Goal: Task Accomplishment & Management: Use online tool/utility

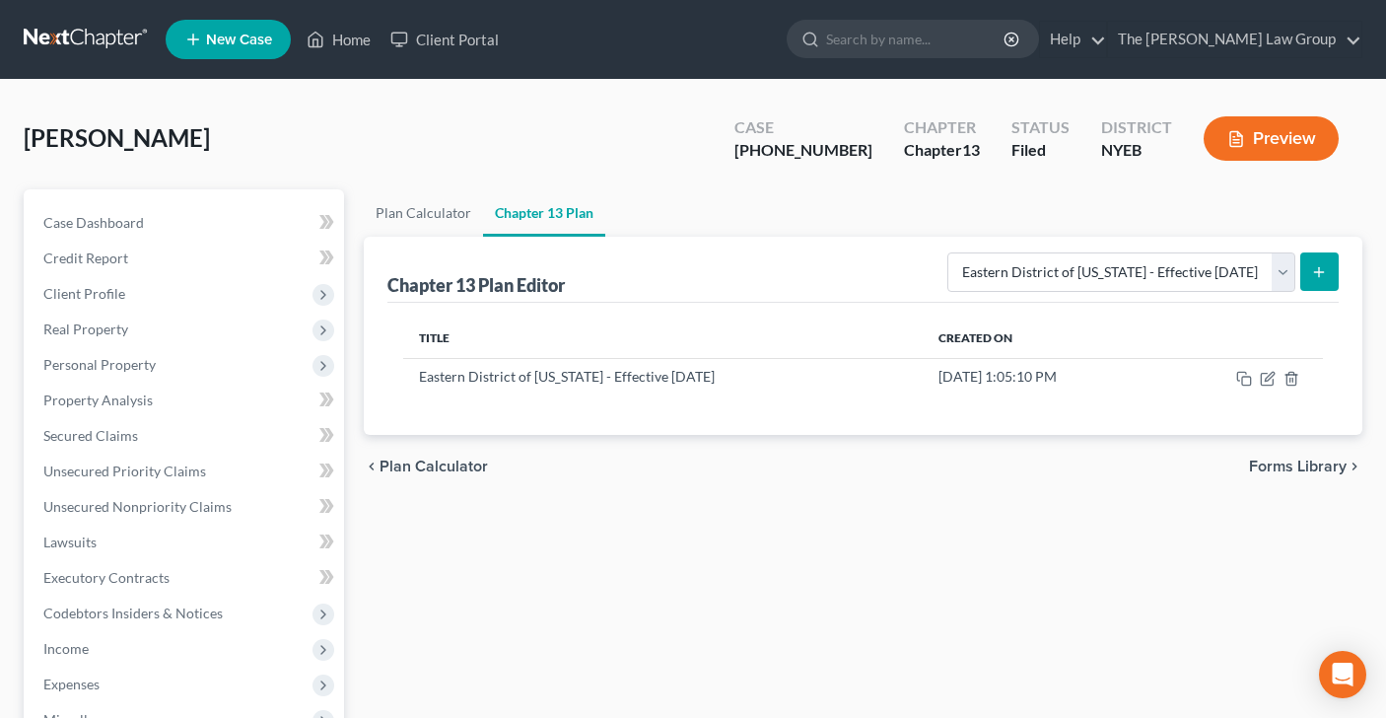
select select "1"
click at [326, 43] on link "Home" at bounding box center [339, 39] width 84 height 35
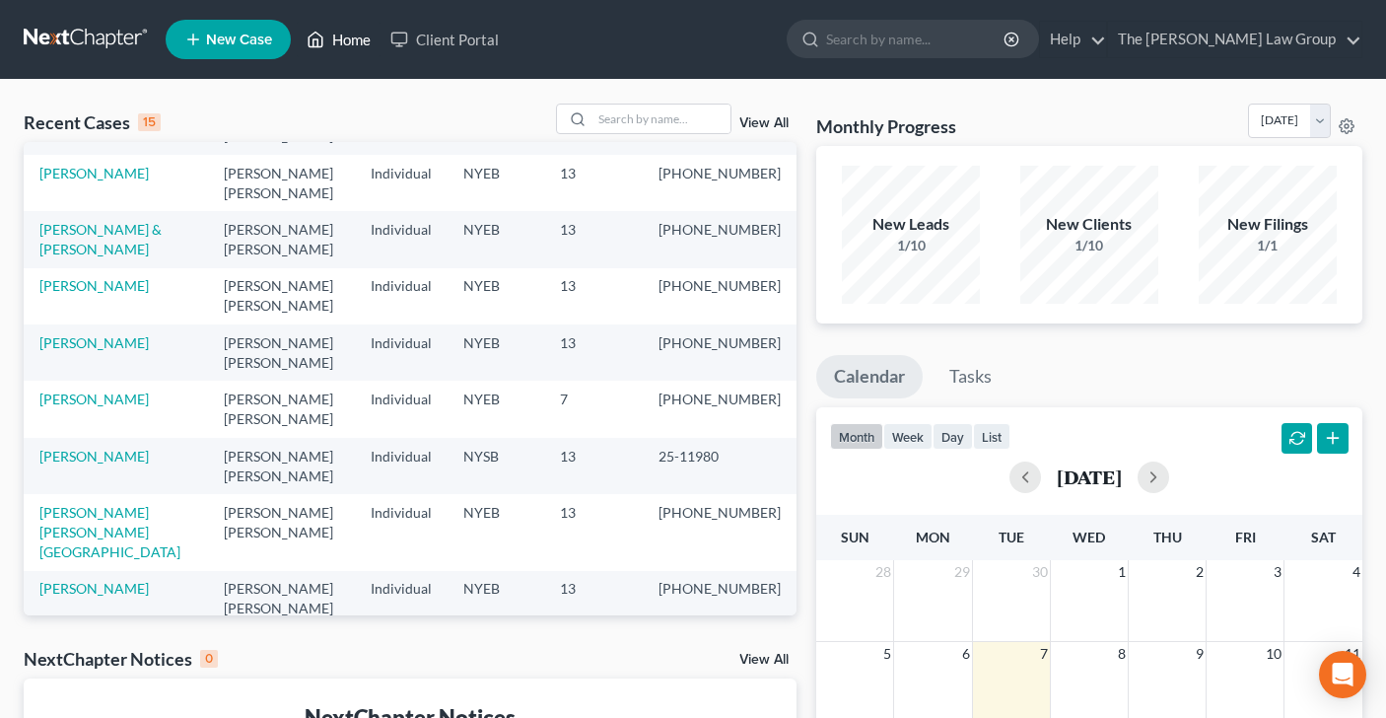
scroll to position [135, 0]
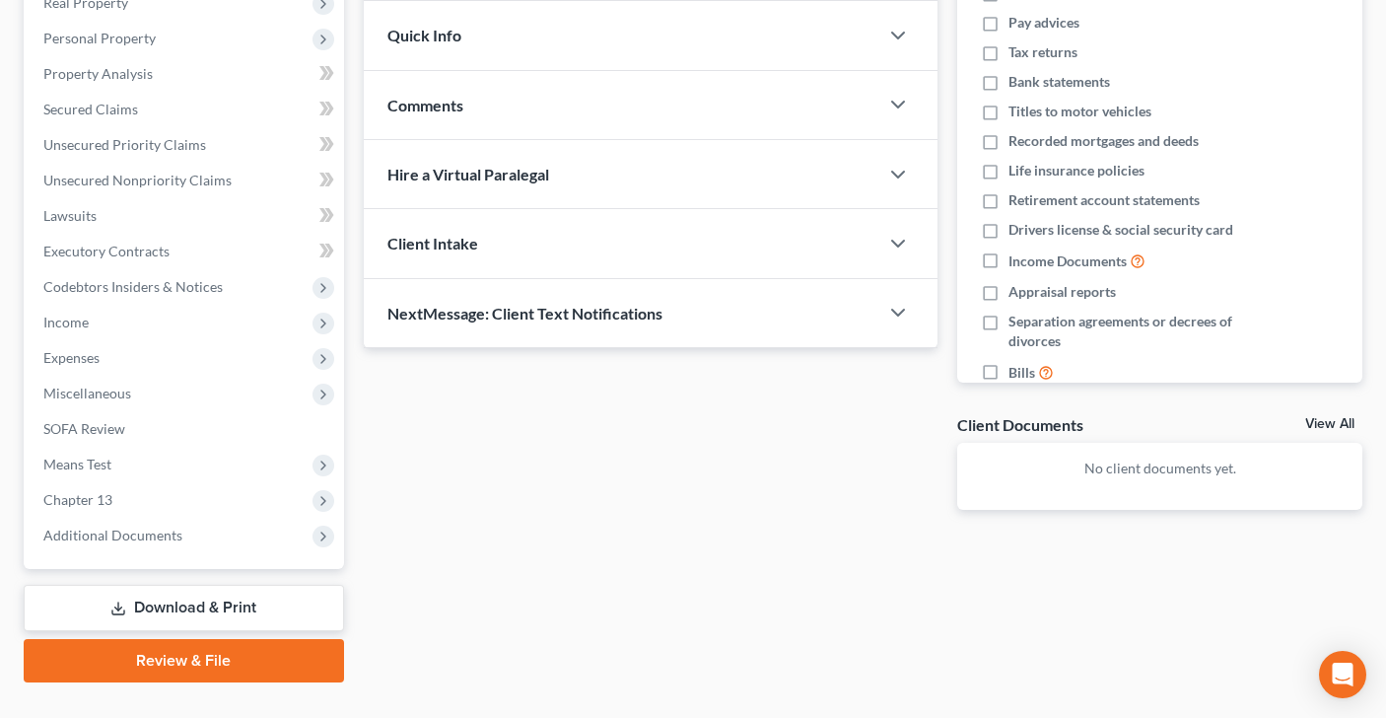
scroll to position [364, 0]
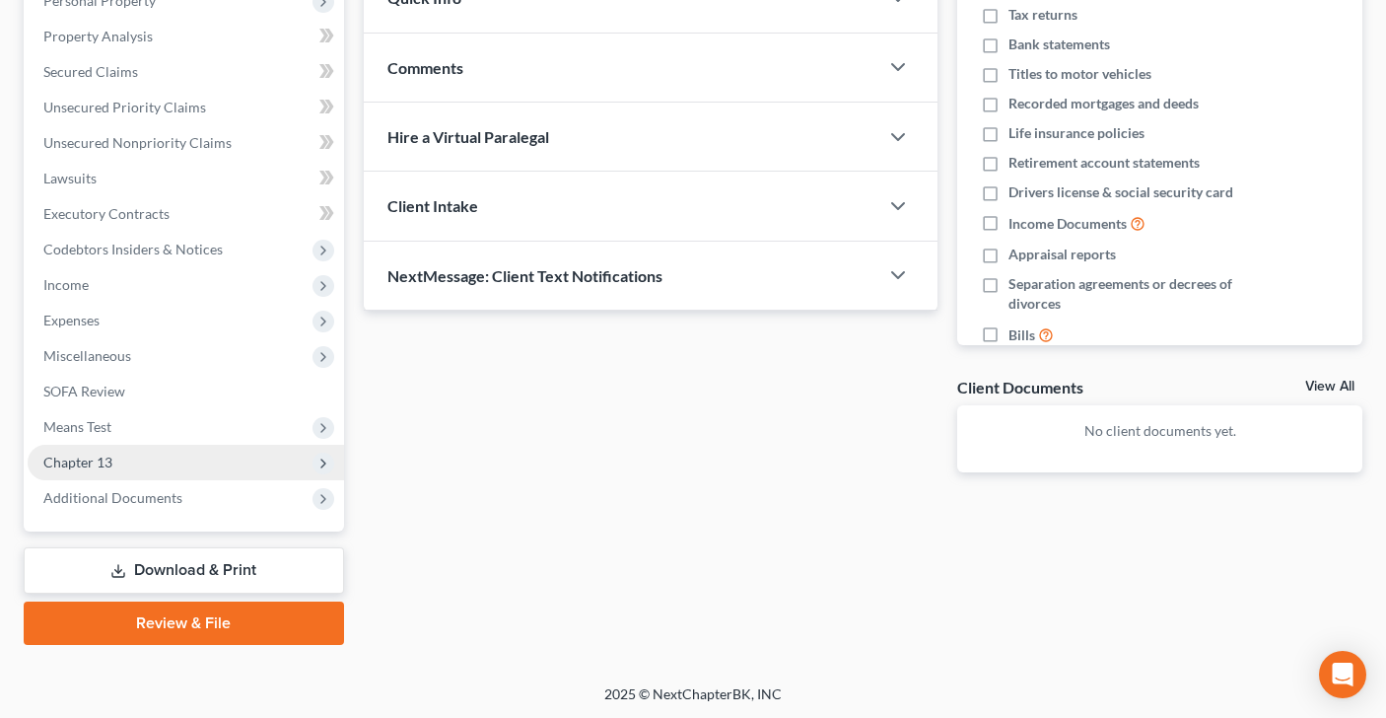
click at [180, 456] on span "Chapter 13" at bounding box center [186, 462] width 316 height 35
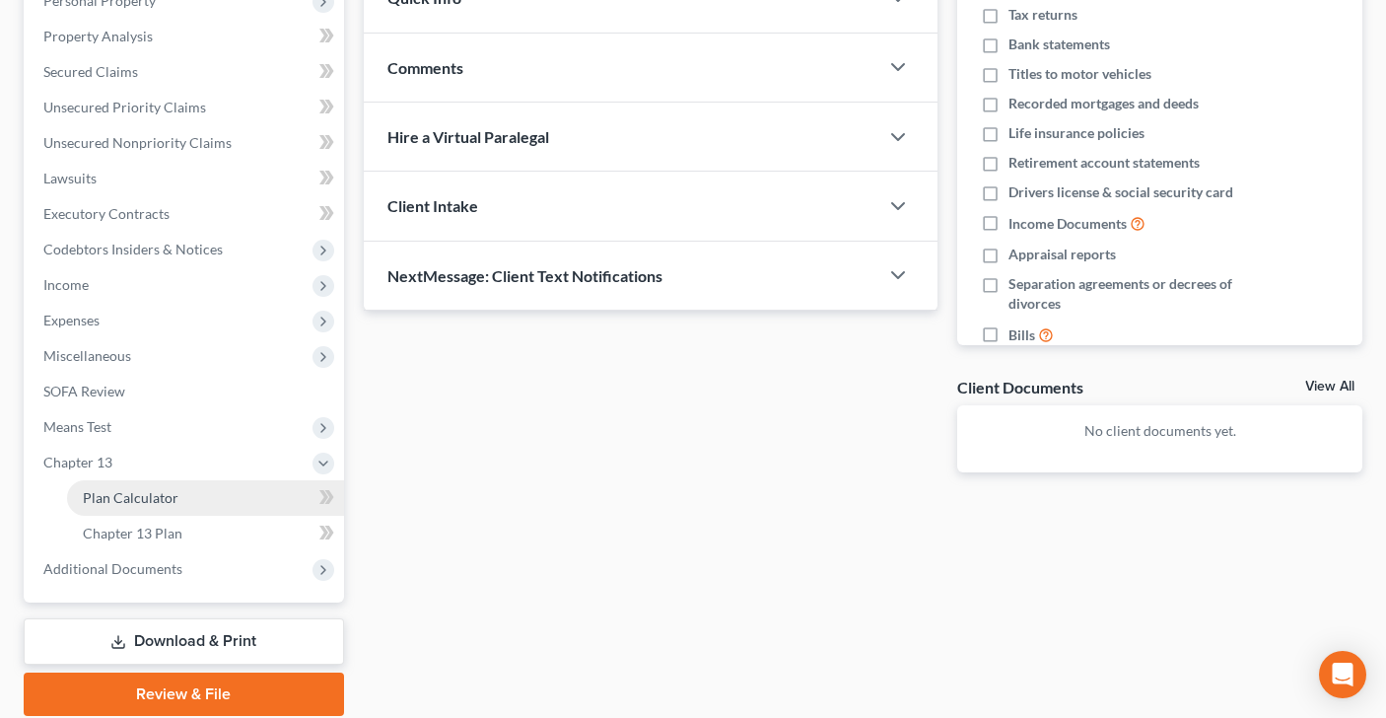
click at [195, 499] on link "Plan Calculator" at bounding box center [205, 497] width 277 height 35
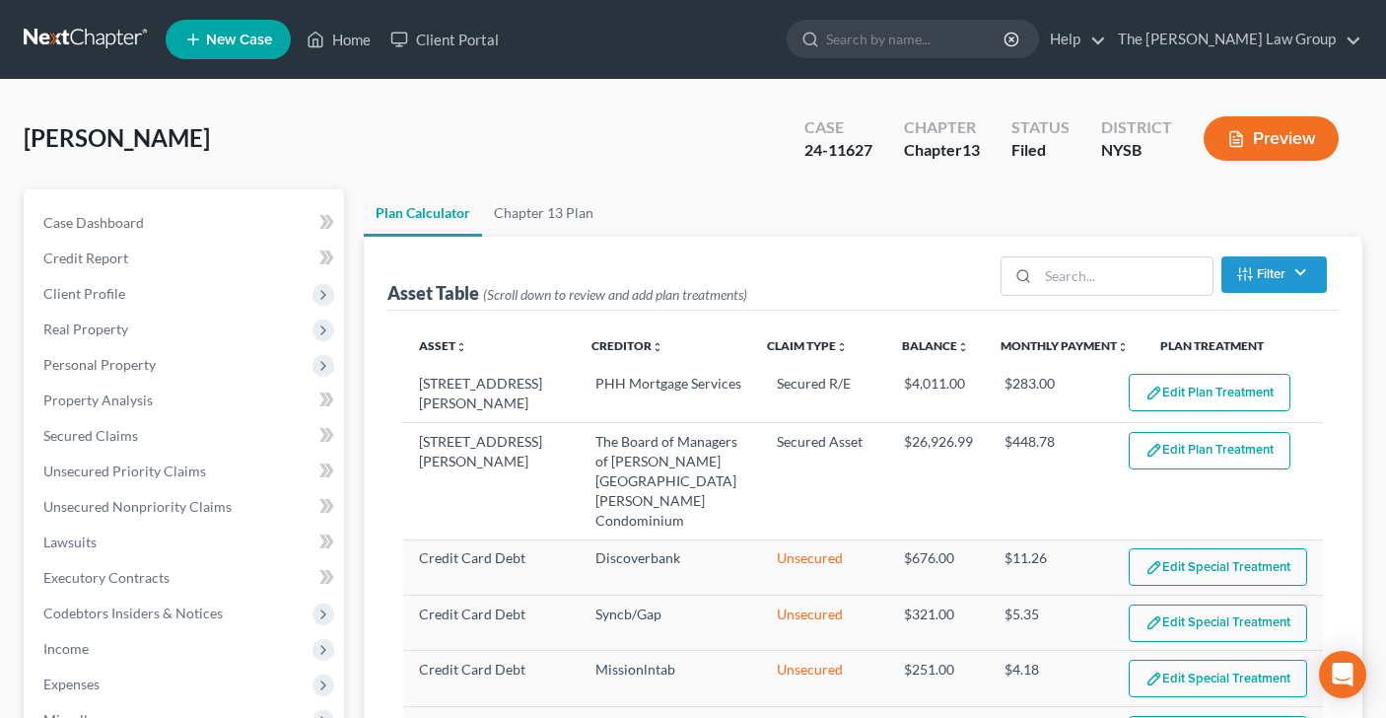
select select "59"
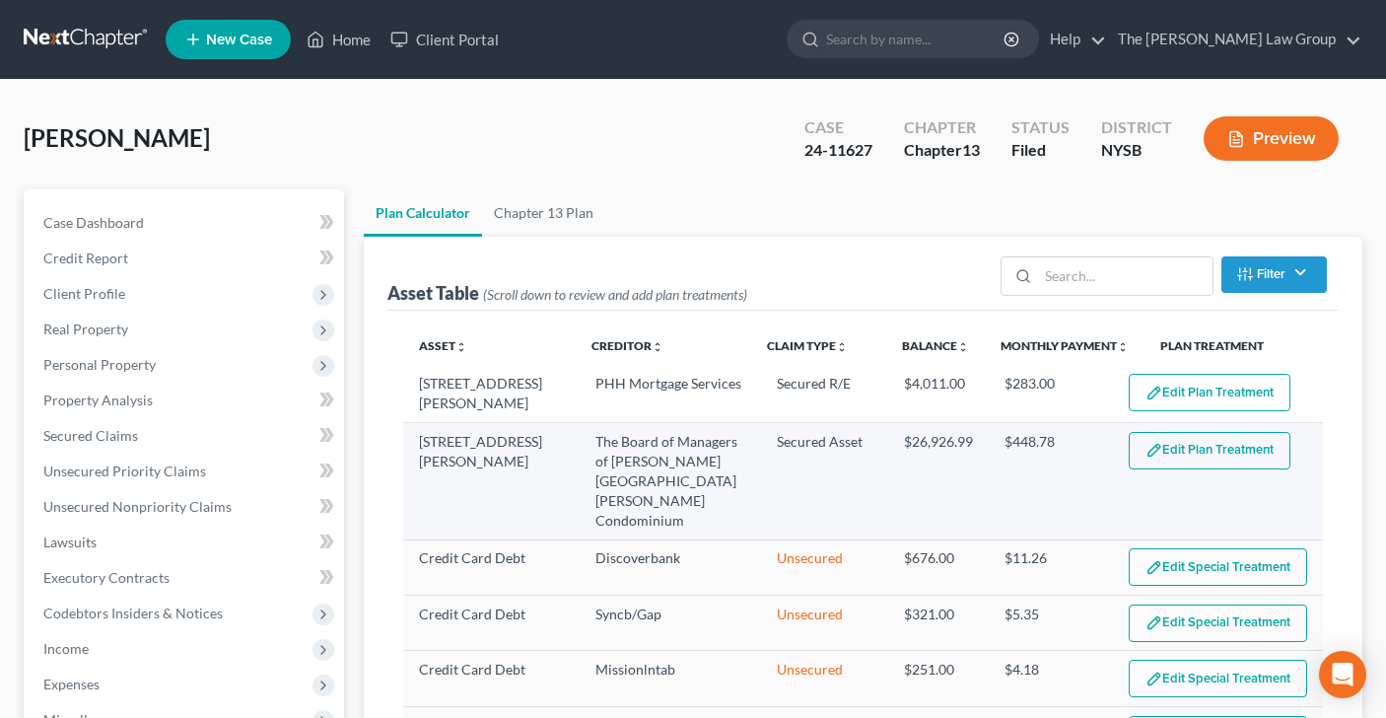
scroll to position [65, 0]
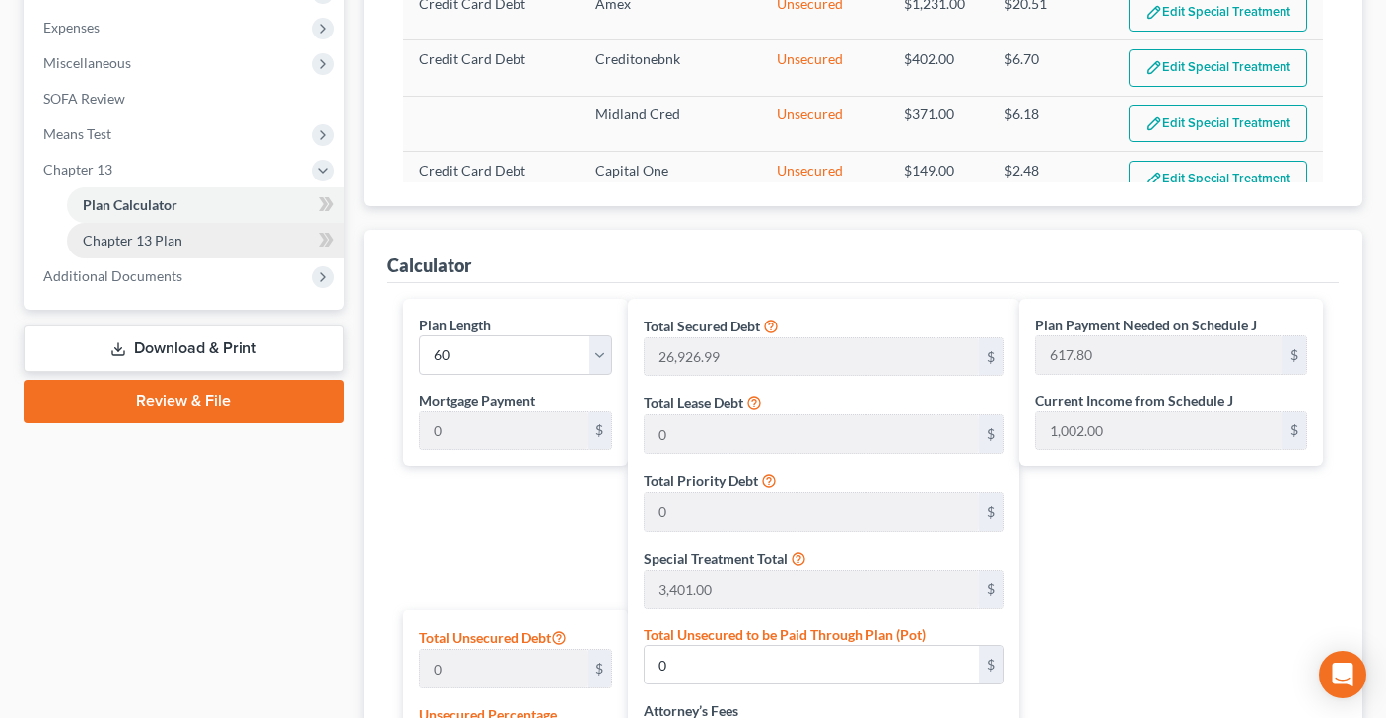
click at [251, 240] on link "Chapter 13 Plan" at bounding box center [205, 240] width 277 height 35
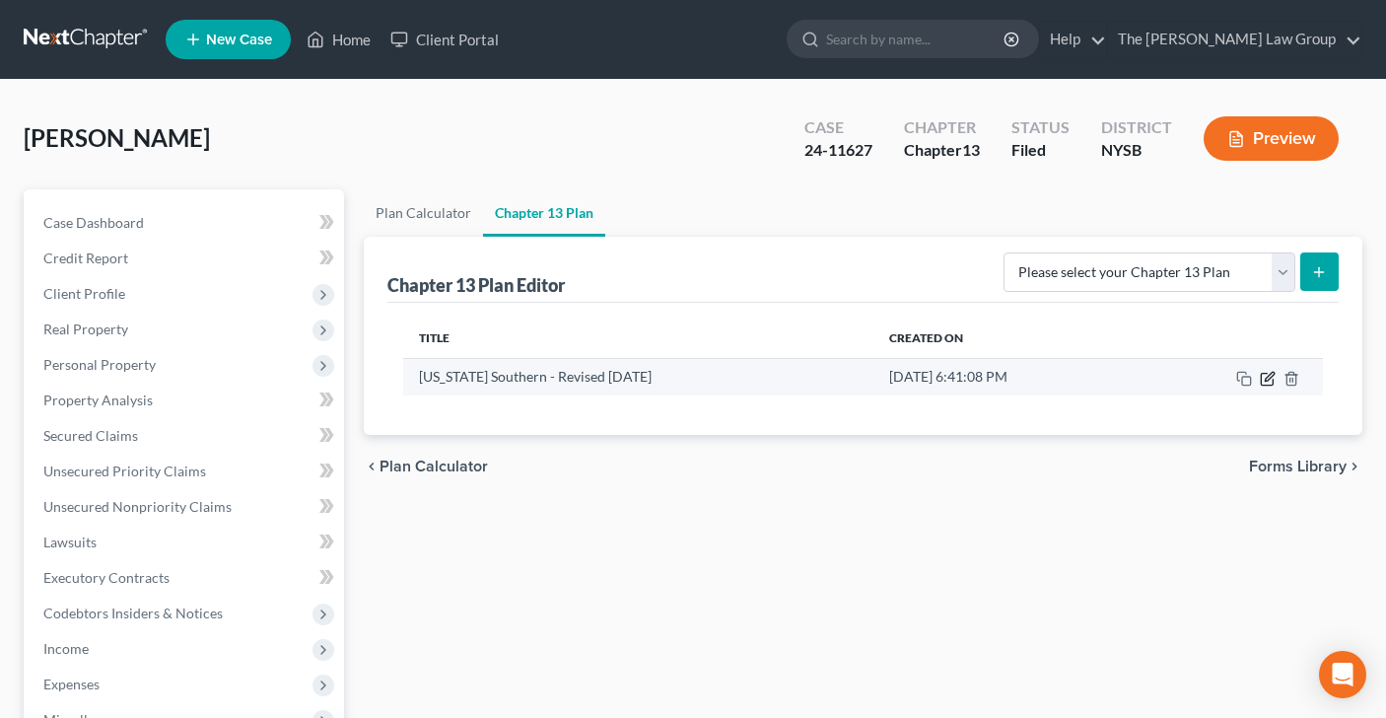
click at [1268, 378] on icon "button" at bounding box center [1268, 379] width 16 height 16
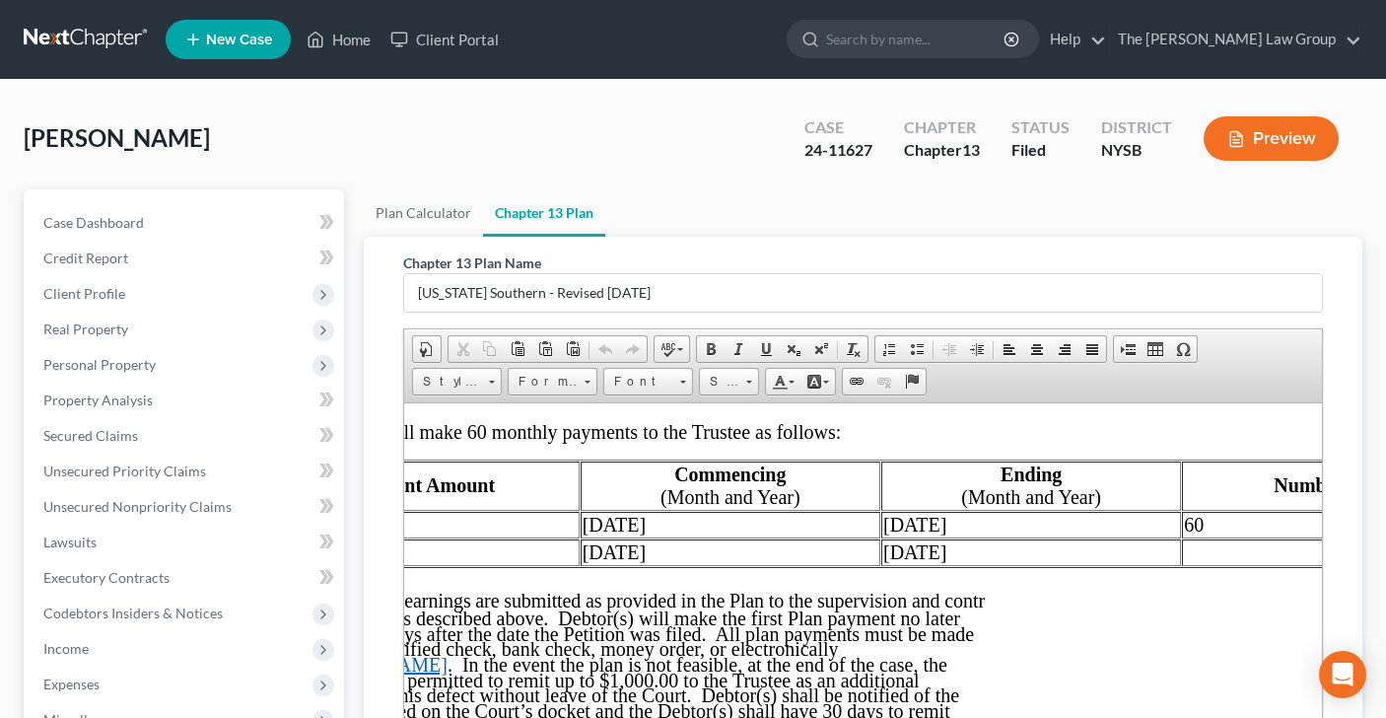
scroll to position [1501, 239]
drag, startPoint x: 1219, startPoint y: 550, endPoint x: 1170, endPoint y: 550, distance: 48.3
click at [1174, 537] on tr "$1245 [DATE] [DATE] 60" at bounding box center [892, 524] width 1263 height 27
click at [1207, 537] on td at bounding box center [1352, 524] width 344 height 27
click at [1015, 537] on td "February 20255" at bounding box center [1029, 524] width 300 height 27
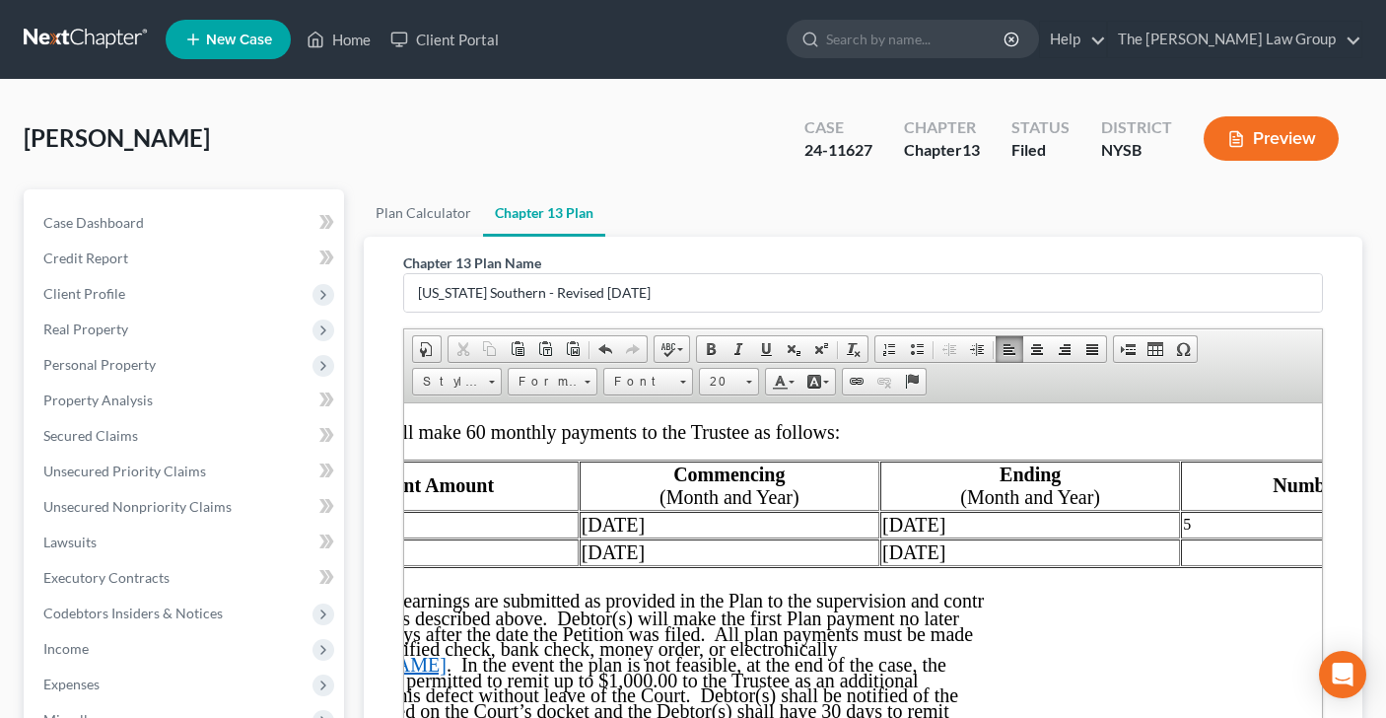
click at [1216, 565] on td at bounding box center [1352, 551] width 344 height 27
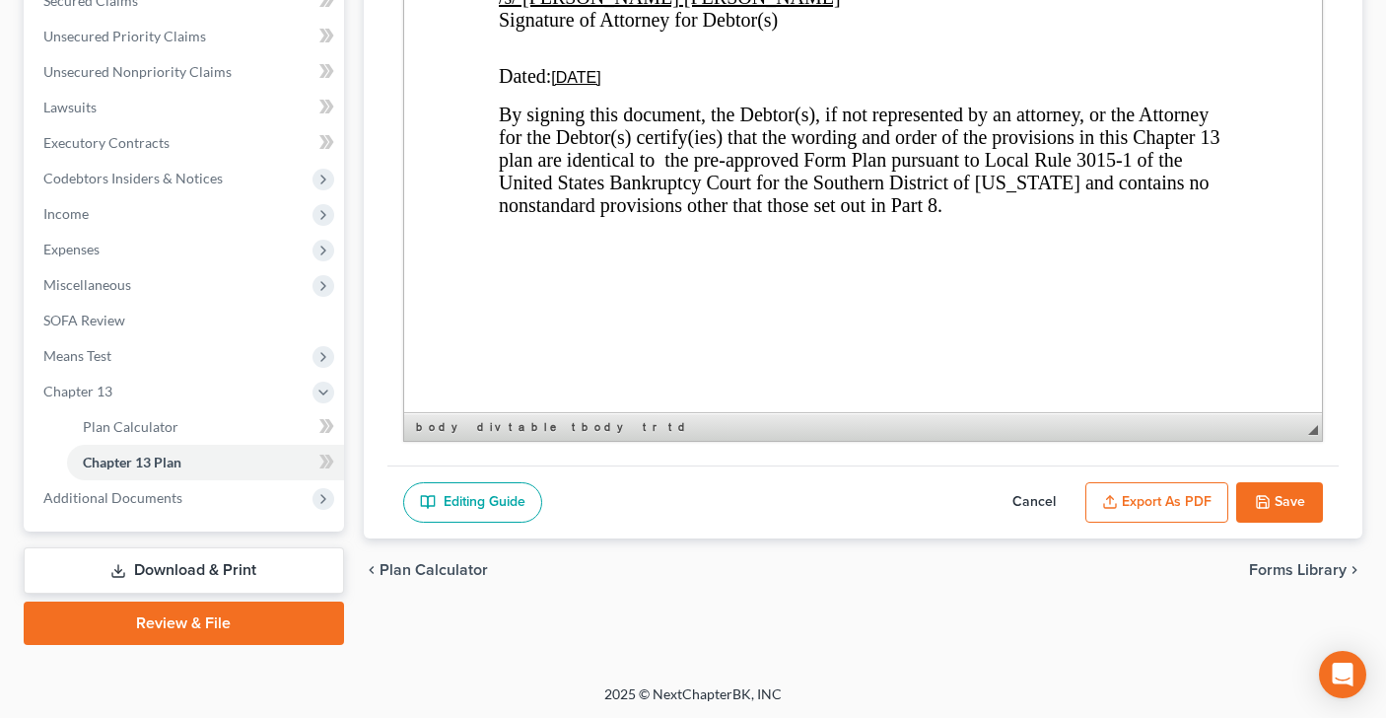
scroll to position [434, 0]
click at [1290, 493] on button "Save" at bounding box center [1279, 503] width 87 height 41
